Goal: Transaction & Acquisition: Purchase product/service

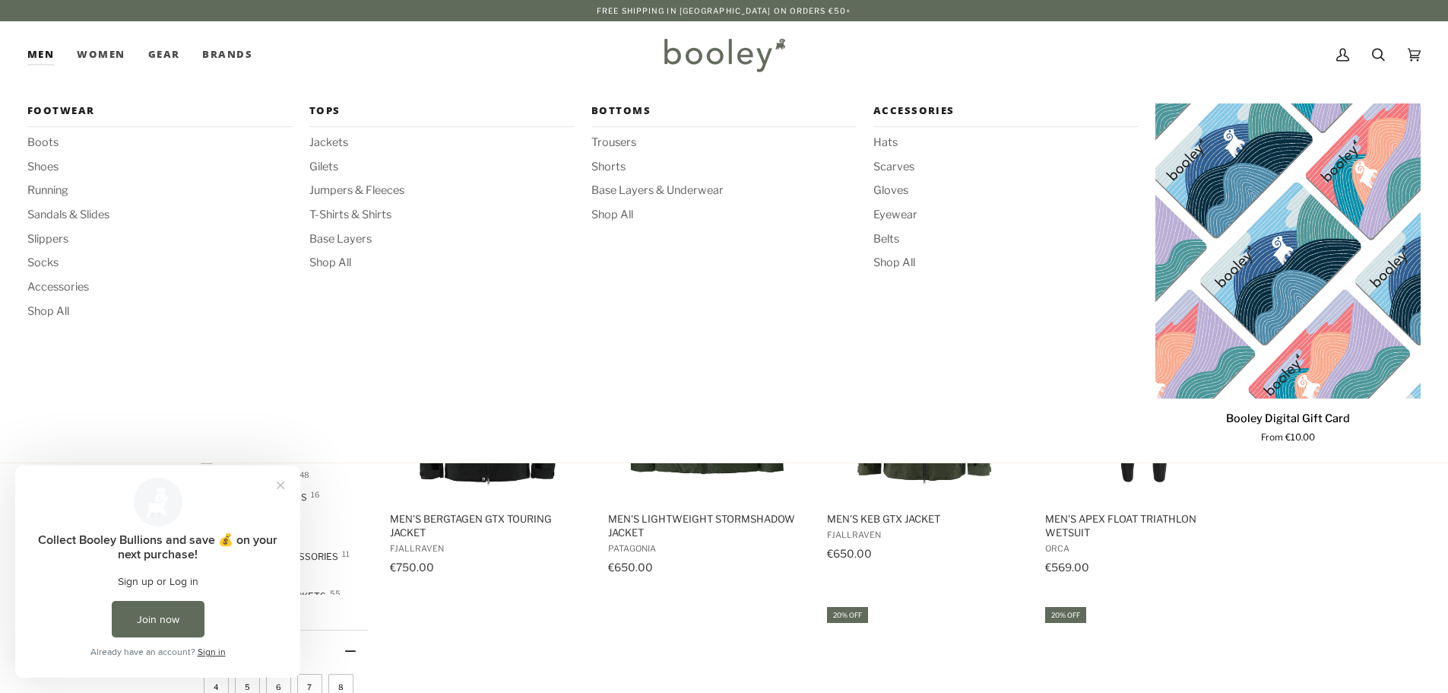
click at [27, 54] on link "Men" at bounding box center [46, 54] width 38 height 67
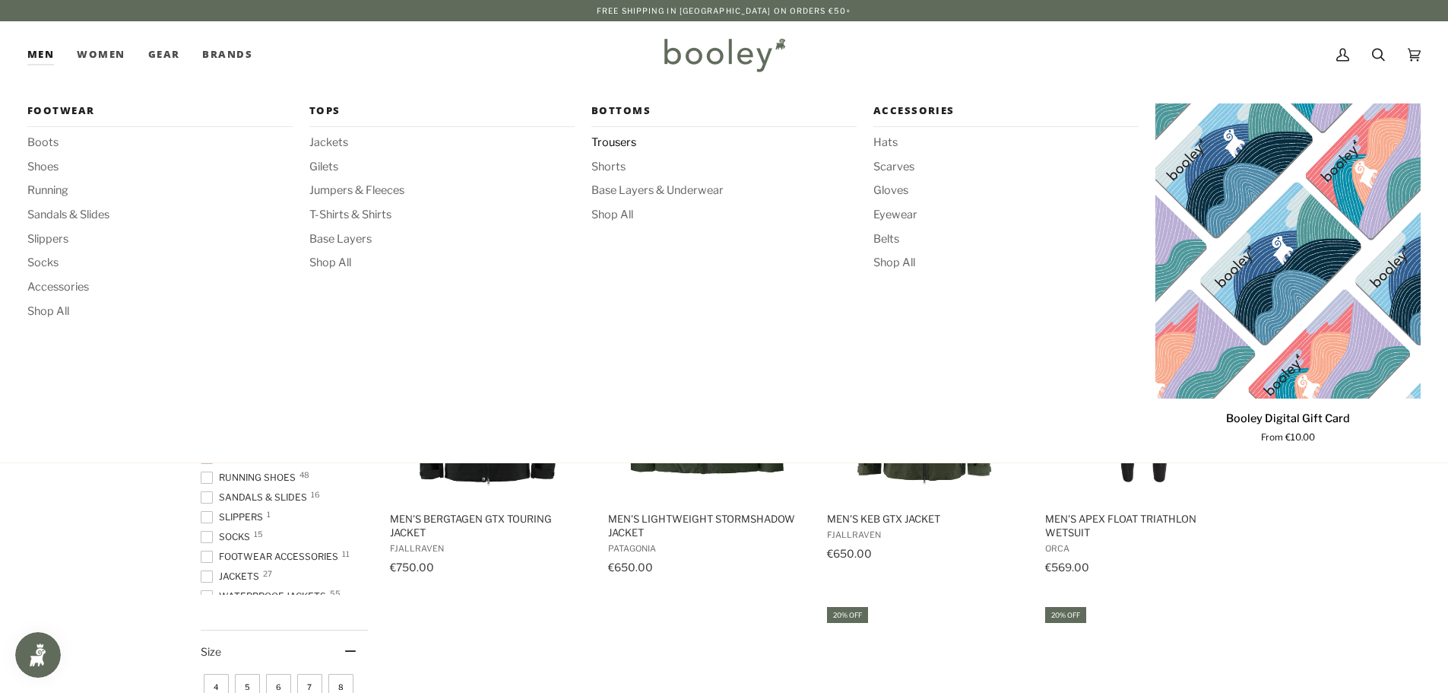
click at [617, 143] on span "Trousers" at bounding box center [723, 143] width 265 height 17
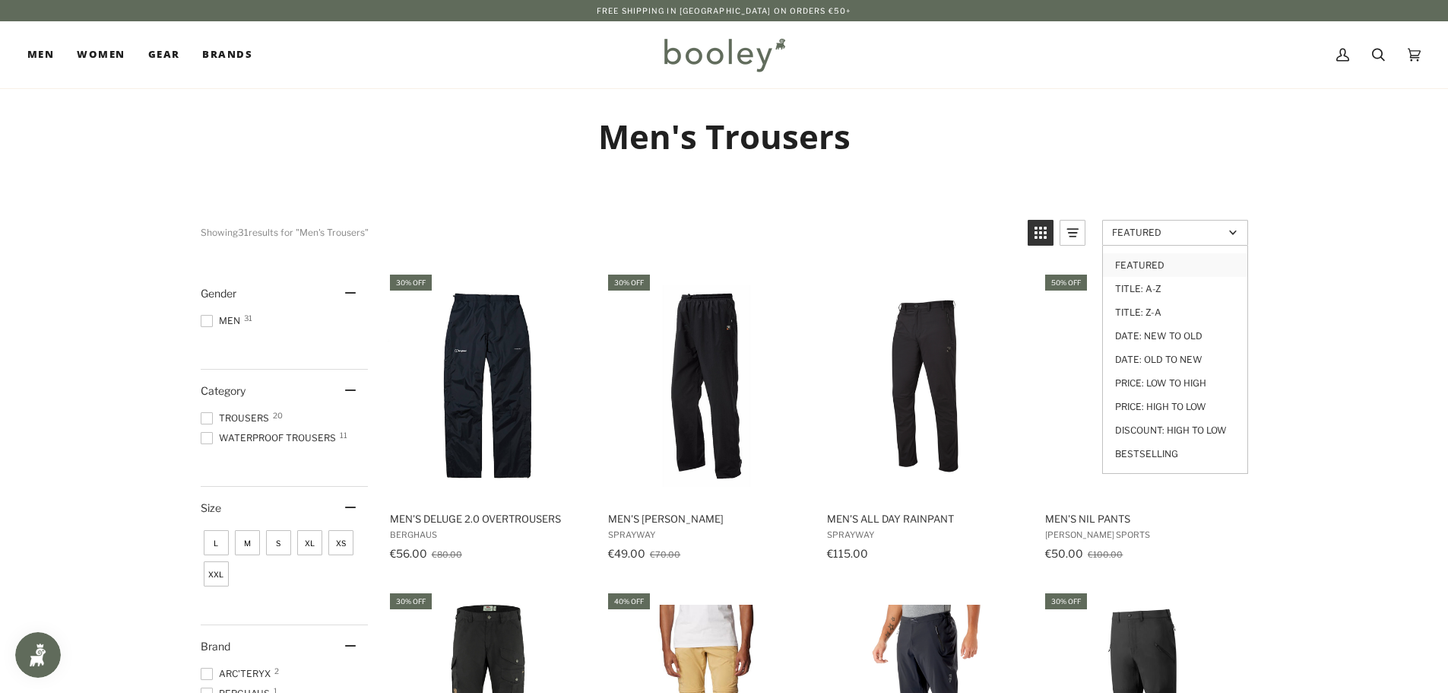
click at [1175, 230] on span "Featured" at bounding box center [1168, 232] width 112 height 11
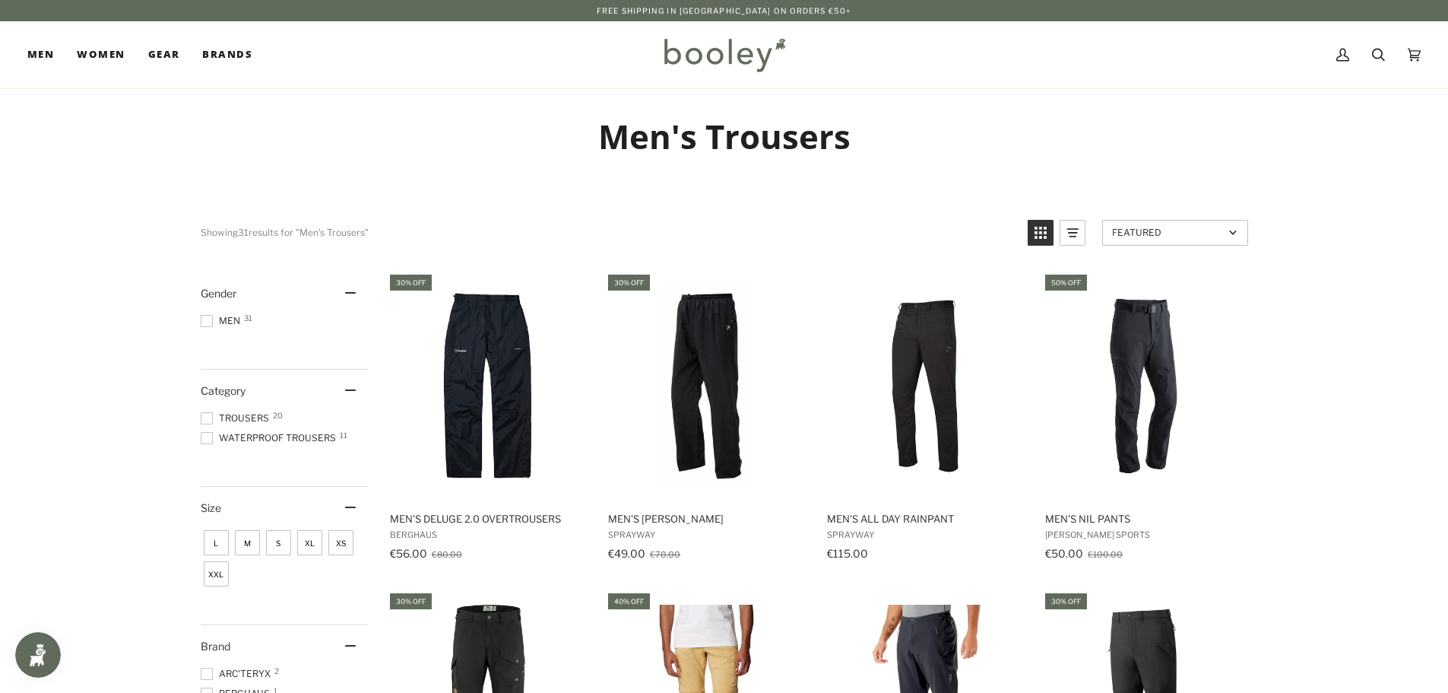
click at [1175, 232] on span "Featured" at bounding box center [1168, 232] width 112 height 11
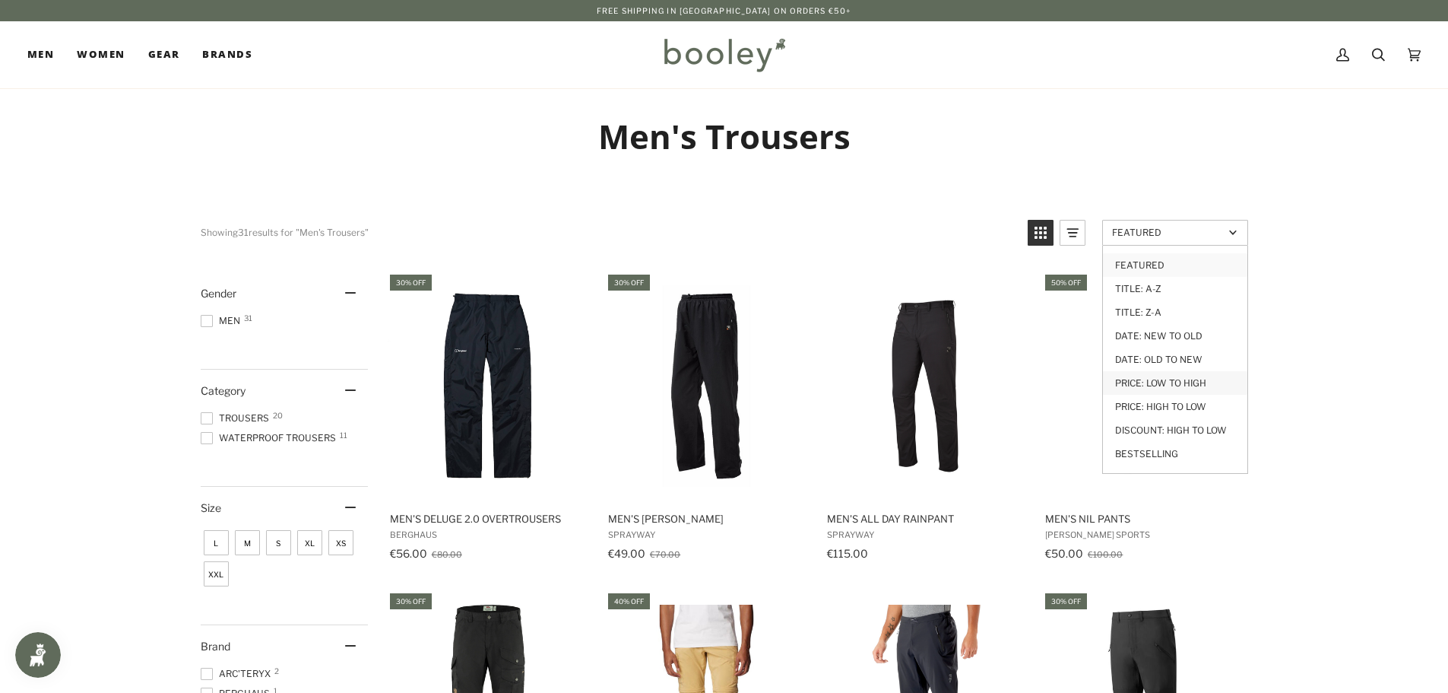
click at [1175, 381] on link "Price: Low to High" at bounding box center [1175, 383] width 144 height 24
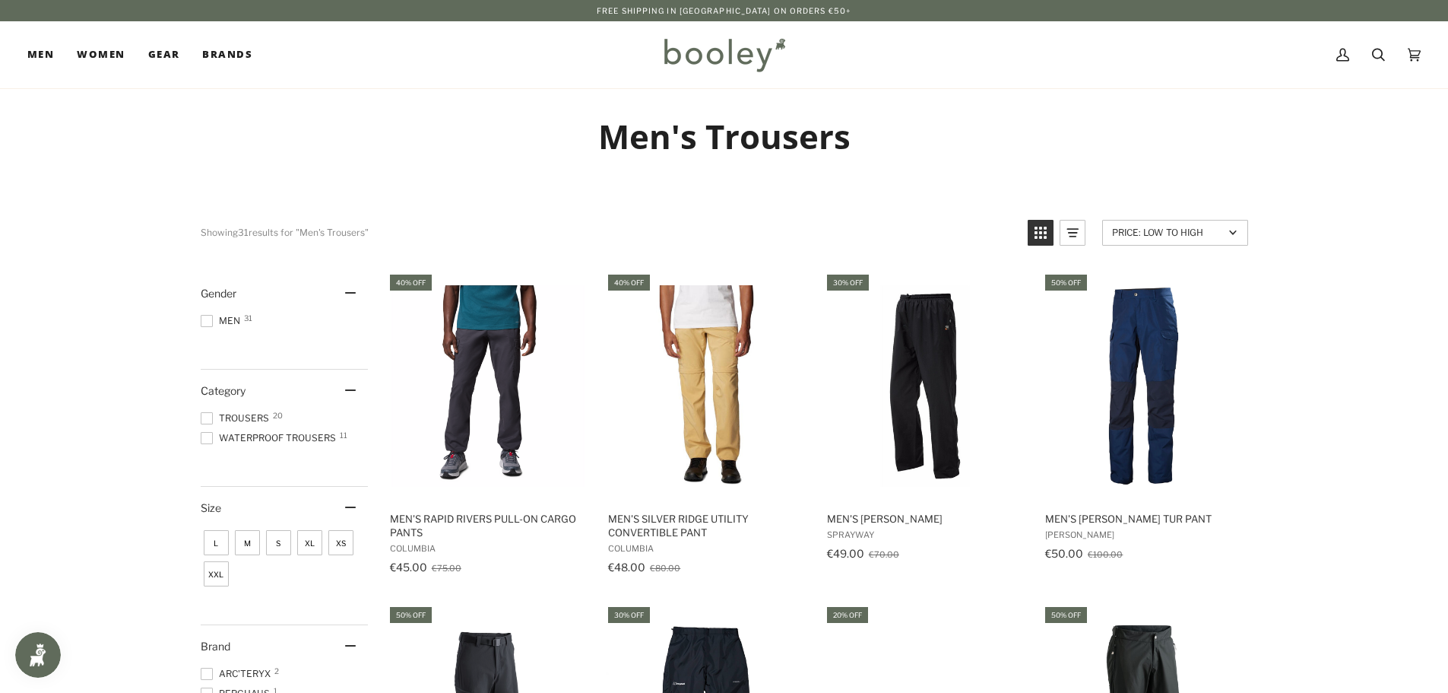
click at [280, 547] on span "S" at bounding box center [278, 542] width 25 height 25
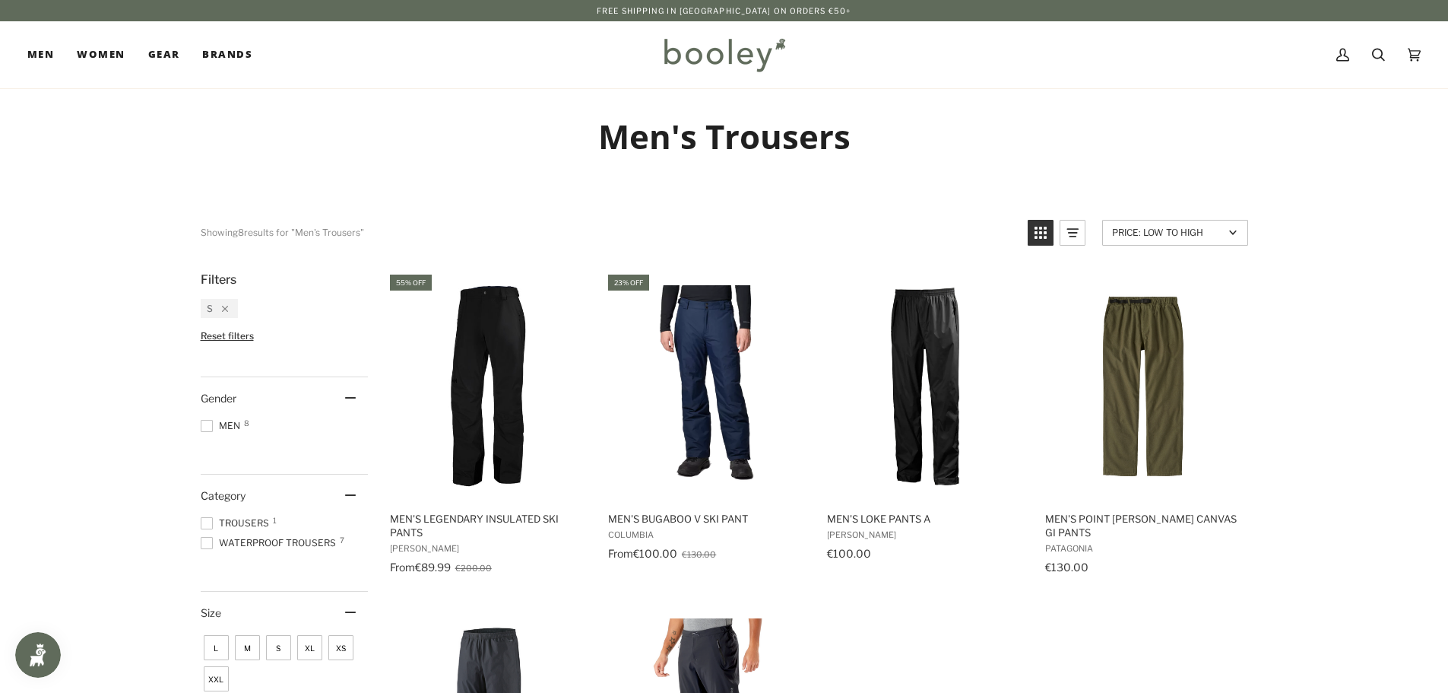
click at [239, 657] on span "M" at bounding box center [247, 647] width 25 height 25
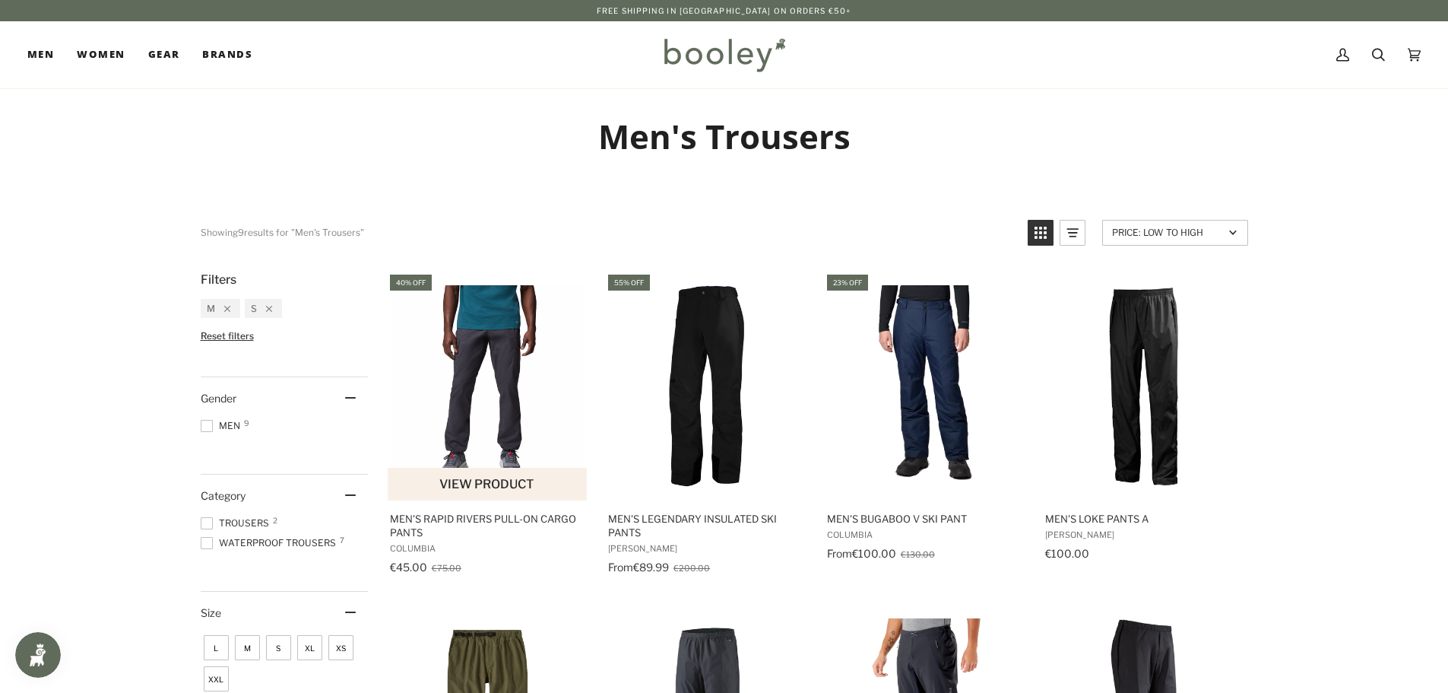
click at [503, 389] on img "Men's Rapid Rivers Pull-On Cargo Pants" at bounding box center [488, 385] width 201 height 201
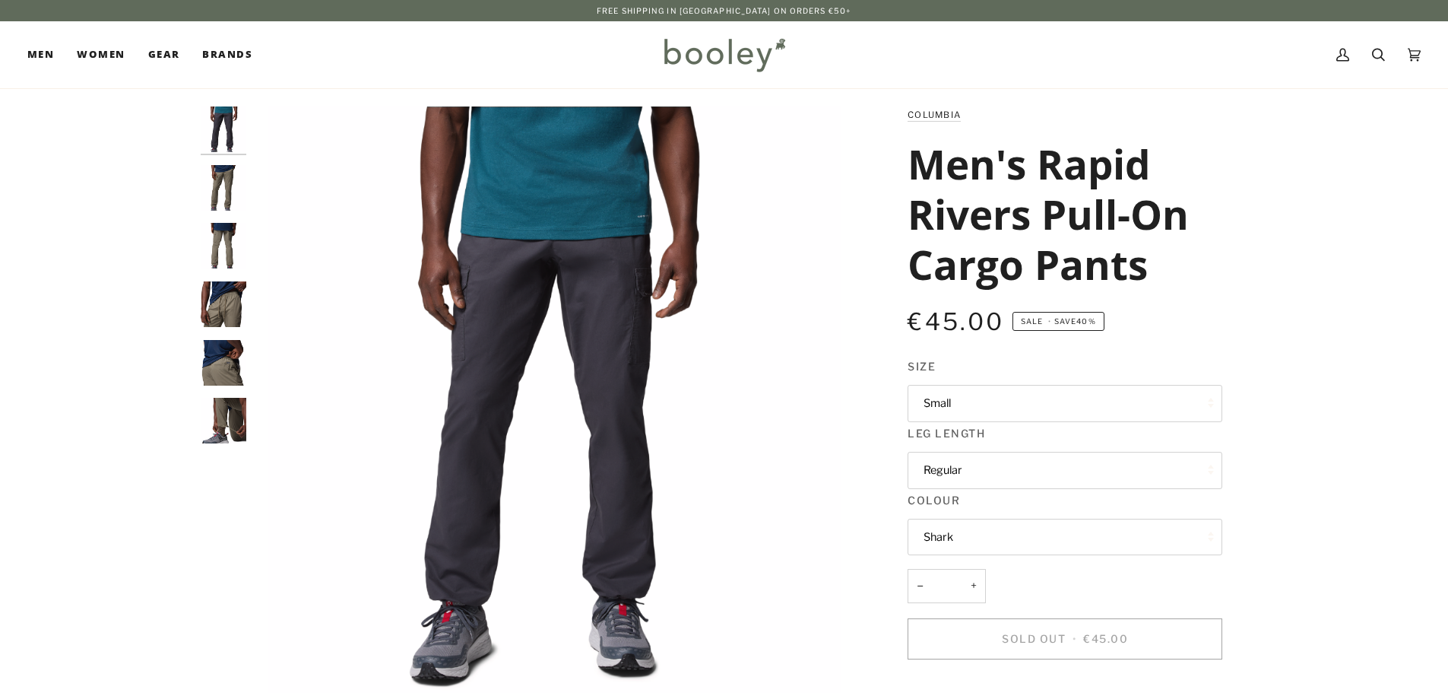
click at [224, 198] on img "Columbia Men's Rapid Rivers Pull-On Cargo Pants Stone Green - Booley Galway" at bounding box center [224, 188] width 46 height 46
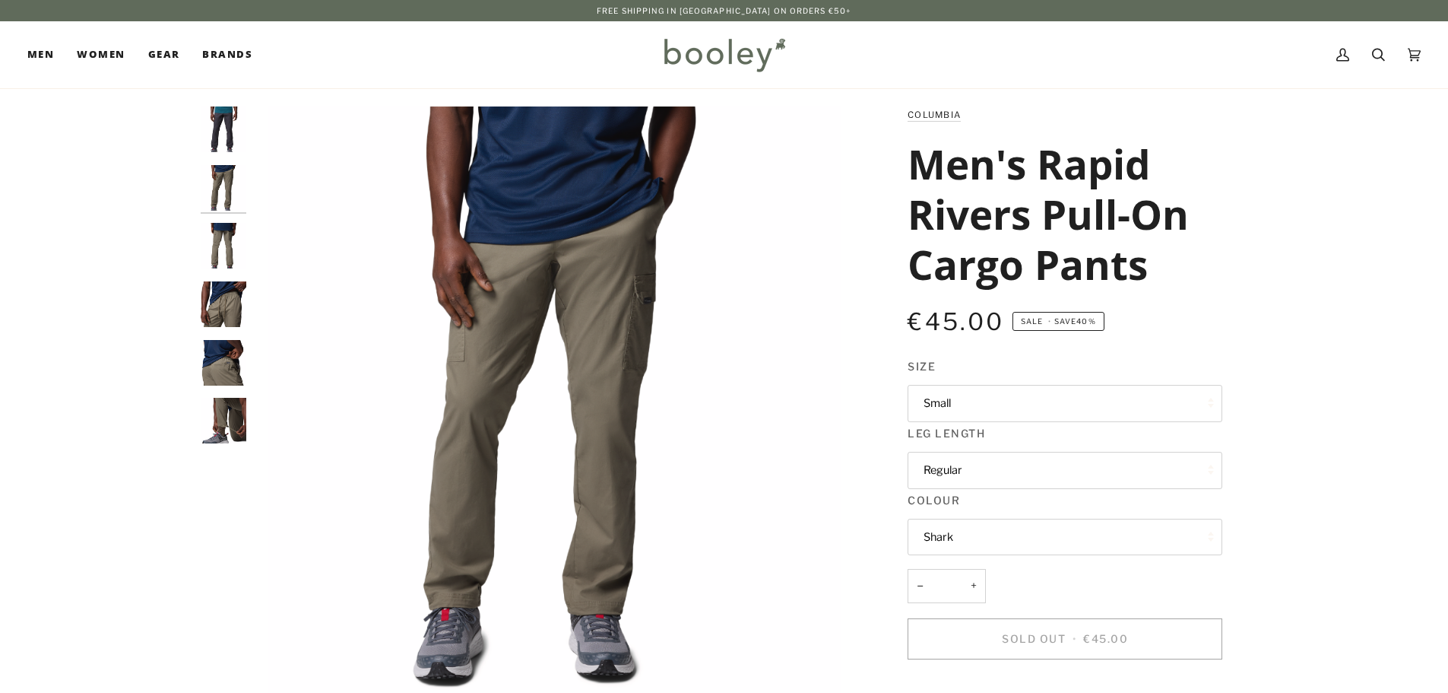
click at [218, 243] on img "Columbia Men's Rapid Rivers Pull-On Cargo Pants Stone Green - Booley Galway" at bounding box center [224, 246] width 46 height 46
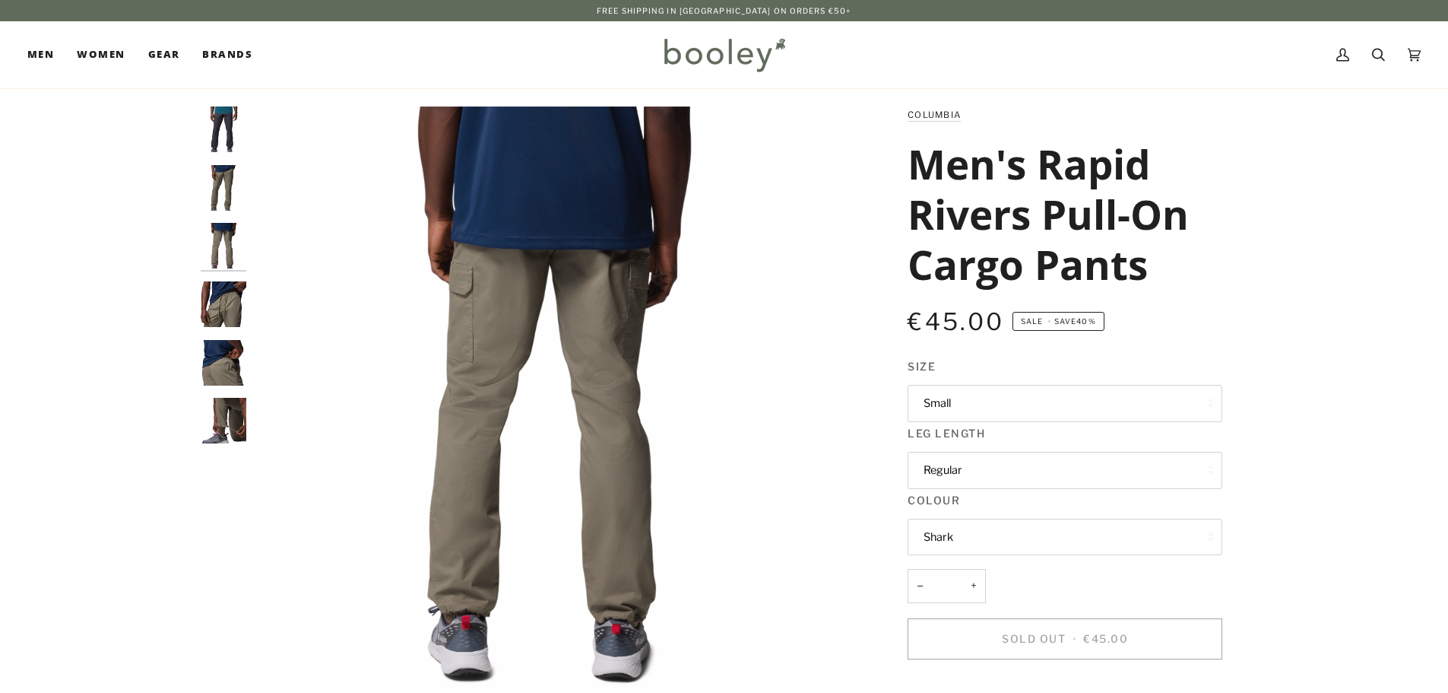
click at [210, 280] on div at bounding box center [227, 281] width 53 height 350
click at [211, 293] on img "Columbia Men's Rapid Rivers Pull-On Cargo Pants Stone Green - Booley Galway" at bounding box center [224, 304] width 46 height 46
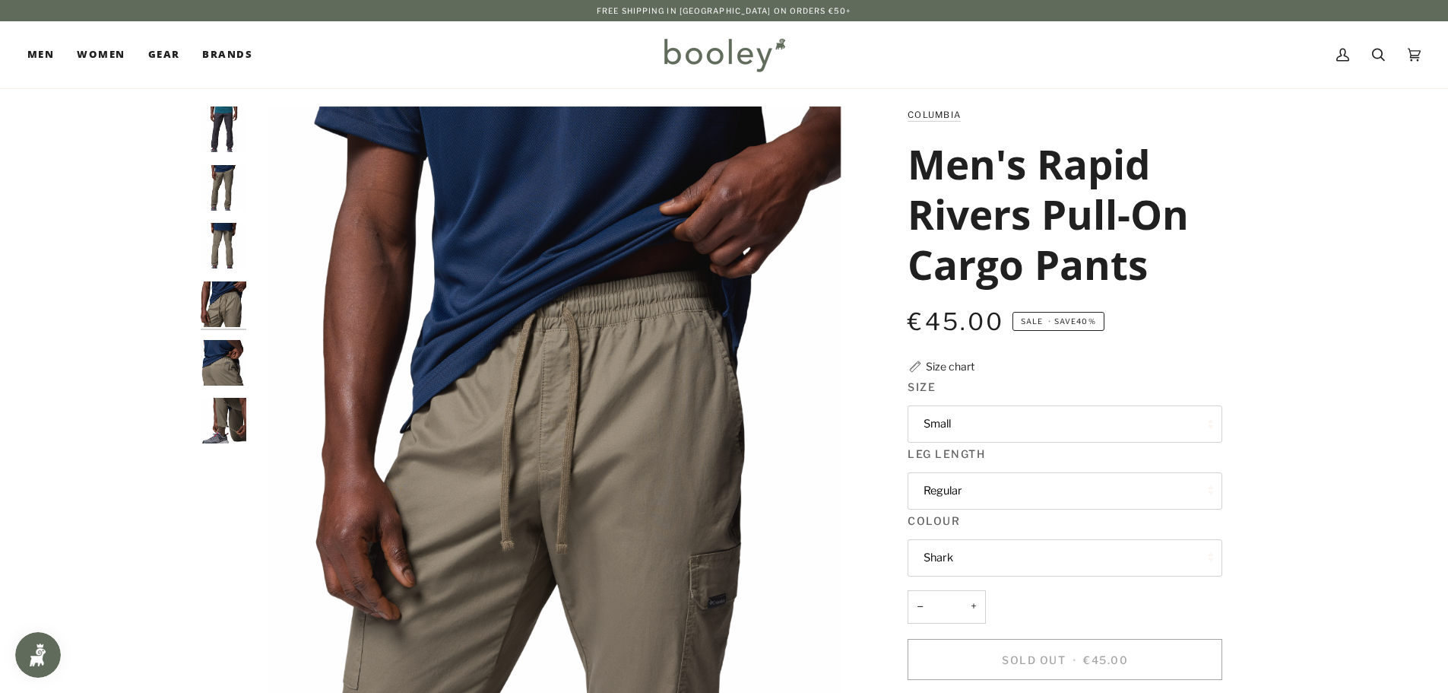
click at [214, 364] on img "Columbia Men's Rapid Rivers Pull-On Cargo Pants Stone Green - Booley Galway" at bounding box center [224, 363] width 46 height 46
